Goal: Information Seeking & Learning: Learn about a topic

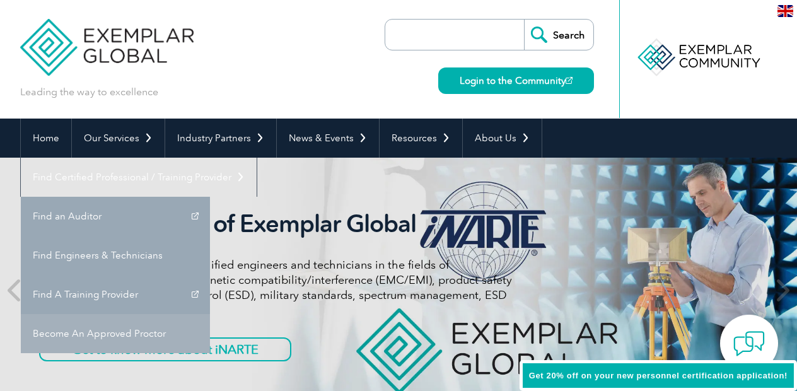
click at [210, 314] on link "Become An Approved Proctor" at bounding box center [115, 333] width 189 height 39
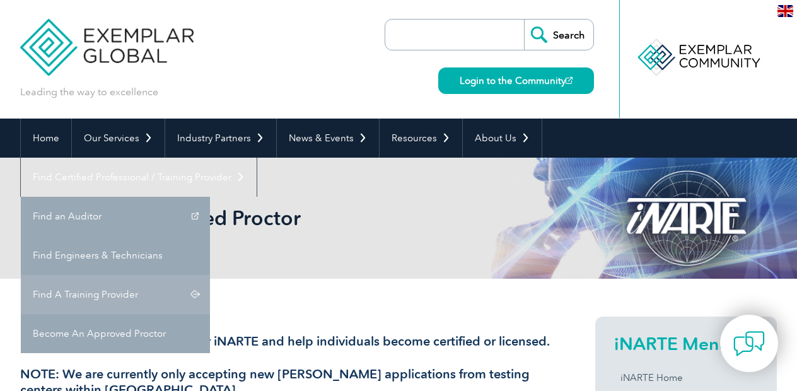
click at [210, 275] on link "Find A Training Provider" at bounding box center [115, 294] width 189 height 39
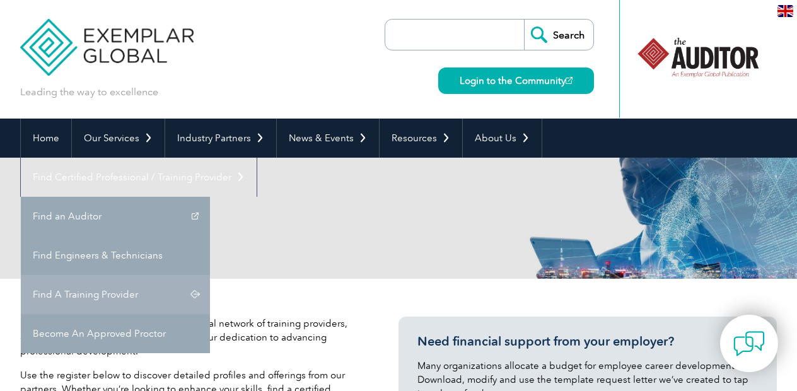
click at [210, 275] on link "Find A Training Provider" at bounding box center [115, 294] width 189 height 39
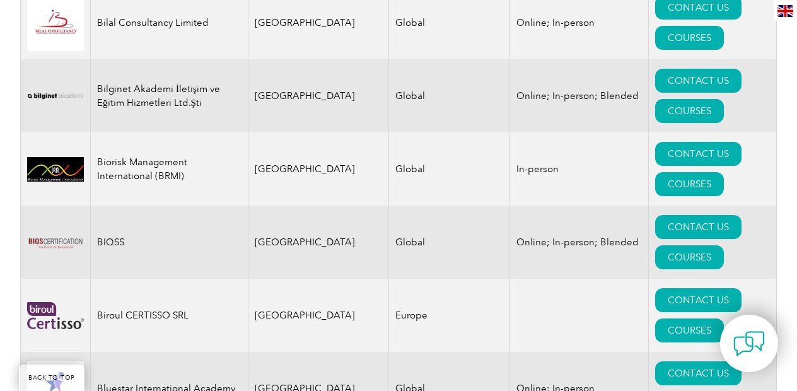
scroll to position [2825, 0]
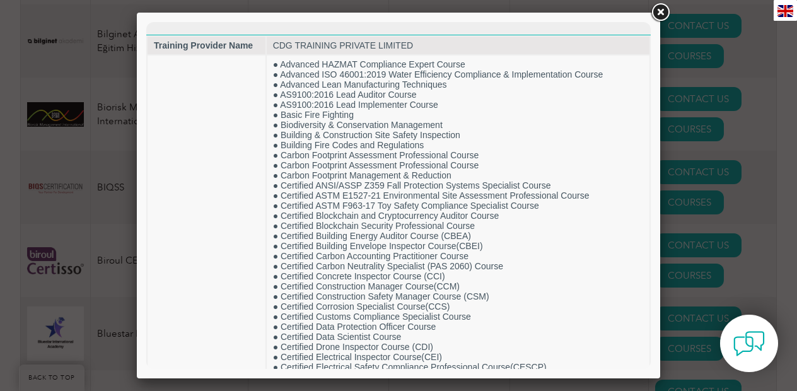
scroll to position [0, 0]
click at [662, 14] on link at bounding box center [660, 12] width 23 height 23
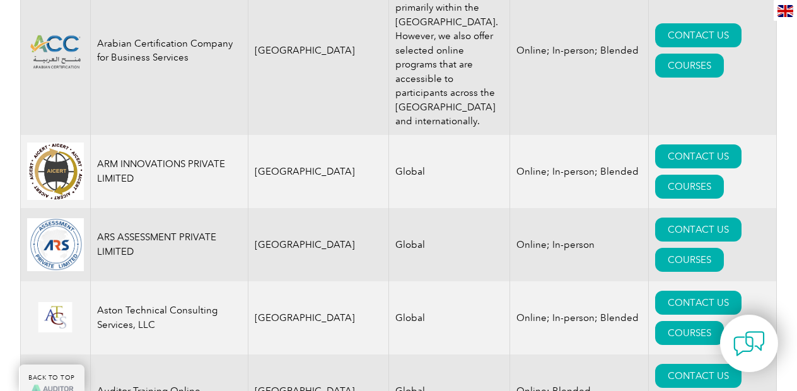
scroll to position [1725, 0]
